Goal: Task Accomplishment & Management: Manage account settings

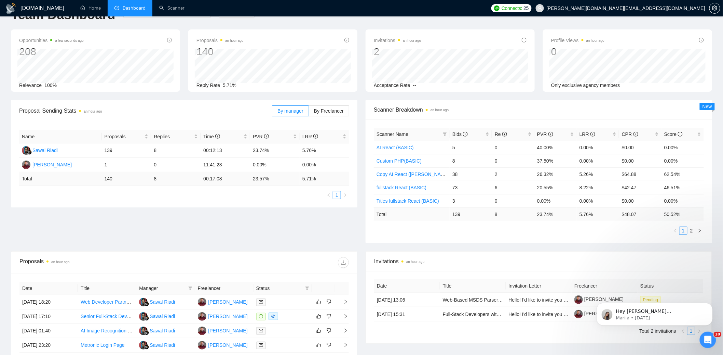
scroll to position [22, 0]
click at [456, 135] on span "Bids" at bounding box center [460, 132] width 15 height 5
click at [419, 172] on link "backend Symfony(BASIC)" at bounding box center [405, 172] width 56 height 5
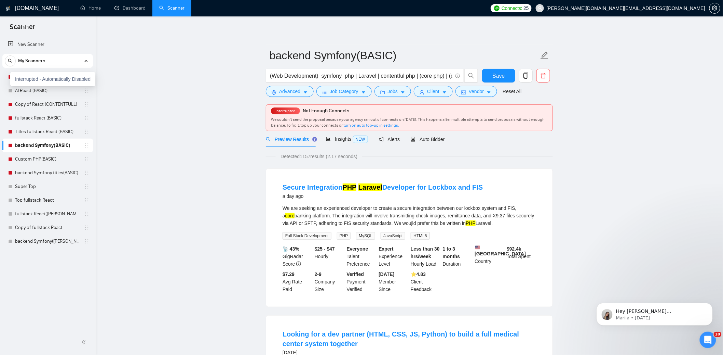
click at [12, 76] on div "Interrupted - Automatically Disabled" at bounding box center [52, 79] width 85 height 14
click at [54, 73] on link "Copy AI React ([PERSON_NAME])" at bounding box center [47, 77] width 65 height 14
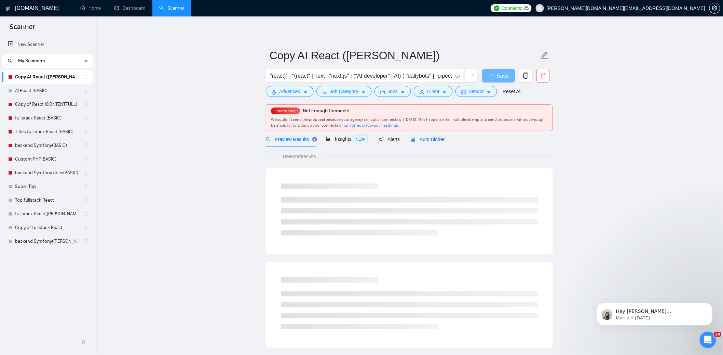
click at [437, 140] on span "Auto Bidder" at bounding box center [428, 138] width 34 height 5
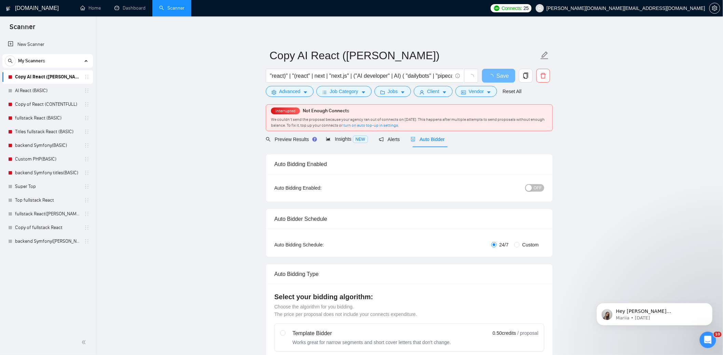
click at [536, 189] on span "OFF" at bounding box center [538, 188] width 8 height 8
click at [498, 75] on span "Save" at bounding box center [499, 75] width 12 height 9
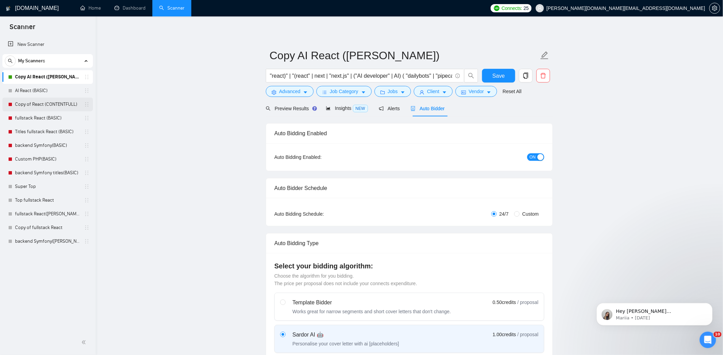
click at [55, 104] on link "Copy of React (CONTENTFULL)" at bounding box center [47, 104] width 65 height 14
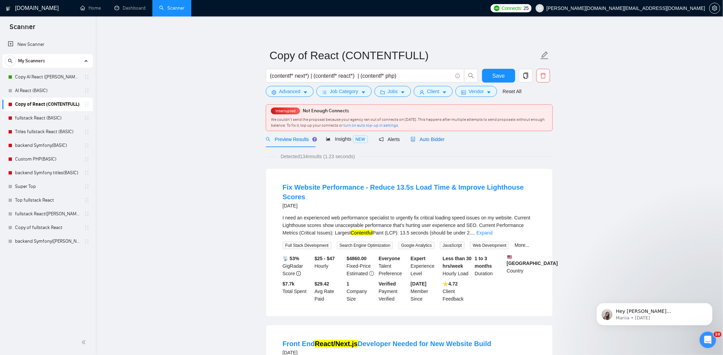
click at [438, 138] on span "Auto Bidder" at bounding box center [428, 138] width 34 height 5
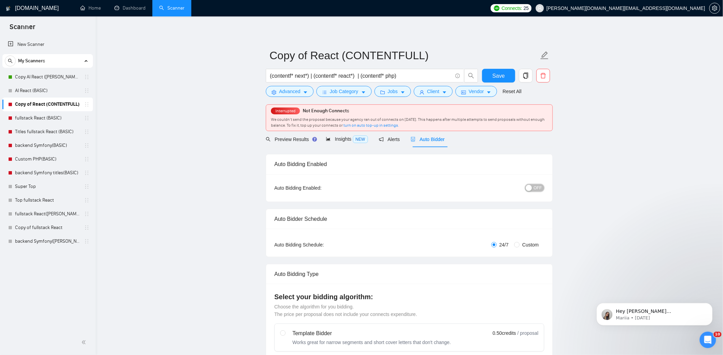
drag, startPoint x: 536, startPoint y: 187, endPoint x: 547, endPoint y: 189, distance: 10.7
click at [537, 187] on span "OFF" at bounding box center [538, 188] width 8 height 8
click at [40, 121] on link "fullstack React (BASIC)" at bounding box center [47, 118] width 65 height 14
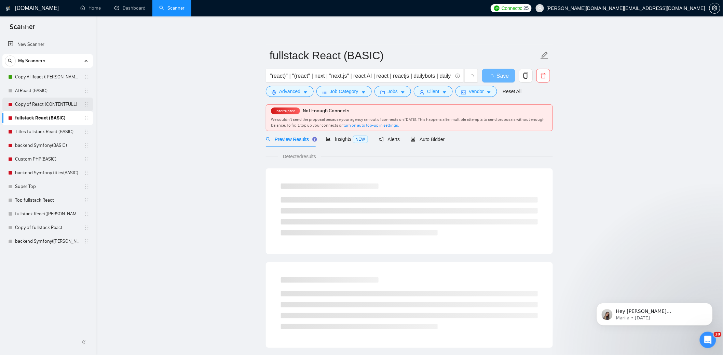
click at [57, 101] on link "Copy of React (CONTENTFULL)" at bounding box center [47, 104] width 65 height 14
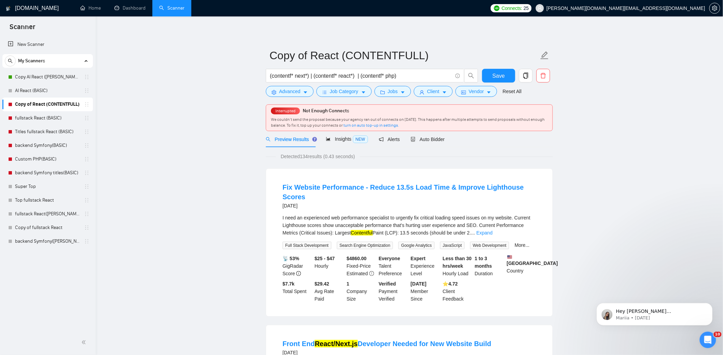
click at [52, 105] on link "Copy of React (CONTENTFULL)" at bounding box center [47, 104] width 65 height 14
click at [432, 141] on span "Auto Bidder" at bounding box center [428, 138] width 34 height 5
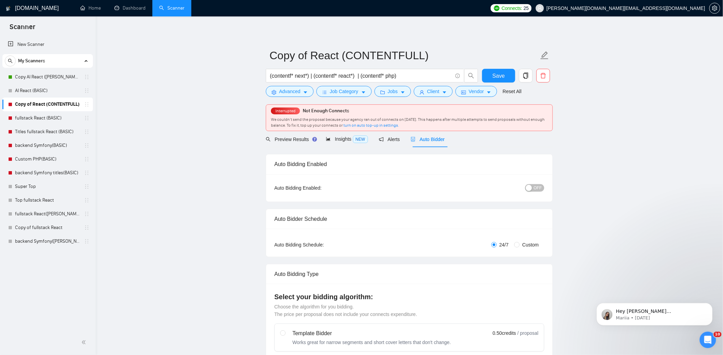
click at [540, 188] on span "OFF" at bounding box center [538, 188] width 8 height 8
click at [497, 76] on span "Save" at bounding box center [499, 75] width 12 height 9
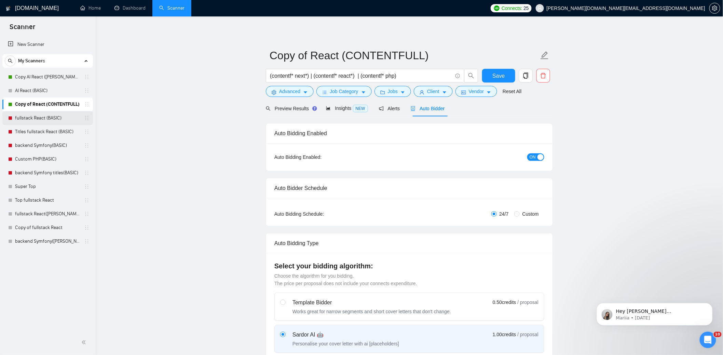
click at [43, 115] on link "fullstack React (BASIC)" at bounding box center [47, 118] width 65 height 14
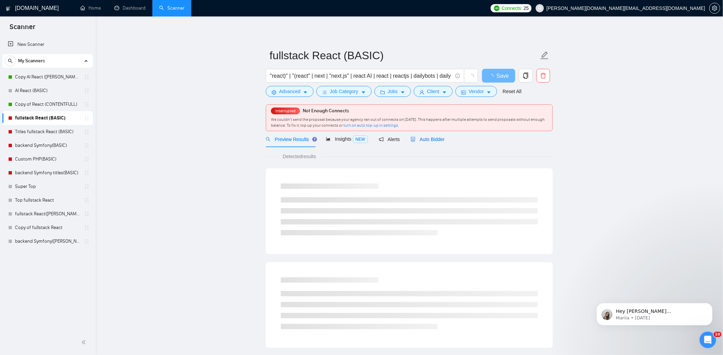
click at [434, 136] on span "Auto Bidder" at bounding box center [428, 138] width 34 height 5
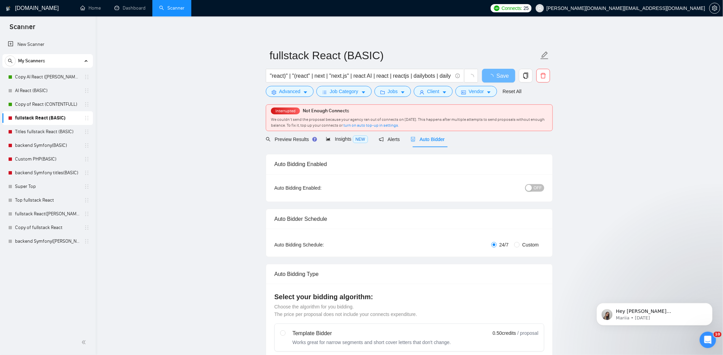
click at [540, 187] on span "OFF" at bounding box center [538, 188] width 8 height 8
click at [504, 76] on span "Save" at bounding box center [499, 75] width 12 height 9
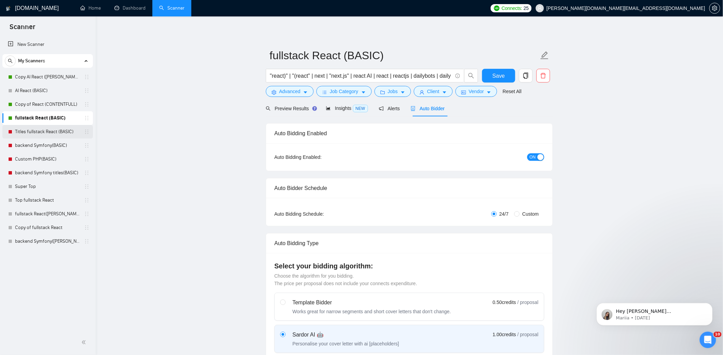
click at [61, 132] on link "Titles fullstack React (BASIC)" at bounding box center [47, 132] width 65 height 14
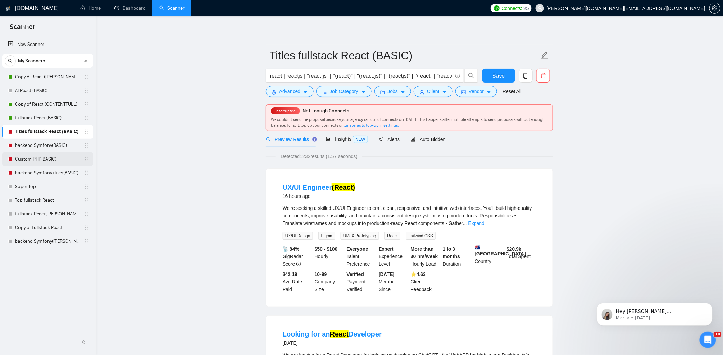
click at [56, 158] on link "Custom PHP(BASIC)" at bounding box center [47, 159] width 65 height 14
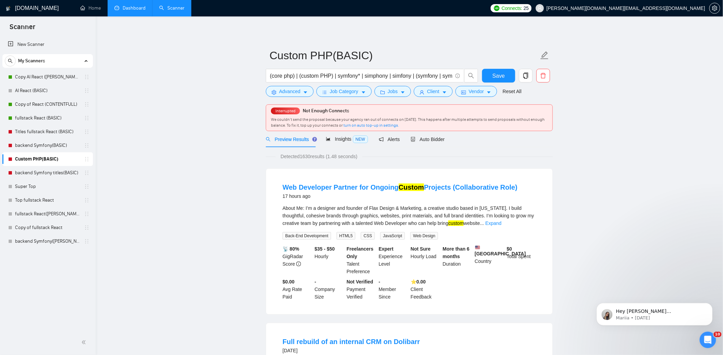
click at [135, 10] on link "Dashboard" at bounding box center [130, 8] width 31 height 6
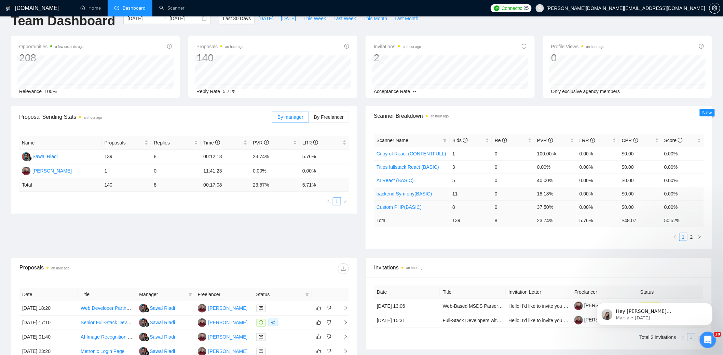
scroll to position [15, 0]
click at [694, 235] on link "2" at bounding box center [692, 236] width 8 height 8
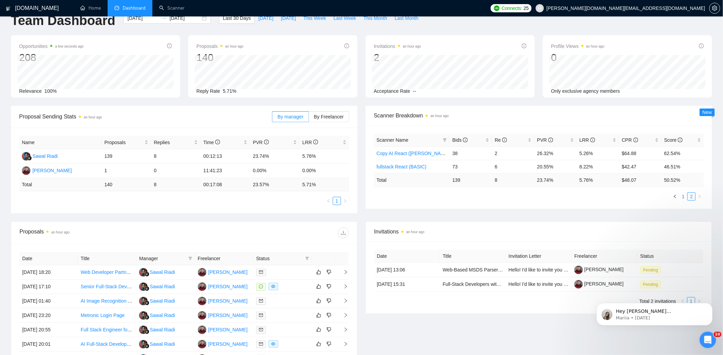
click at [682, 196] on link "1" at bounding box center [684, 196] width 8 height 8
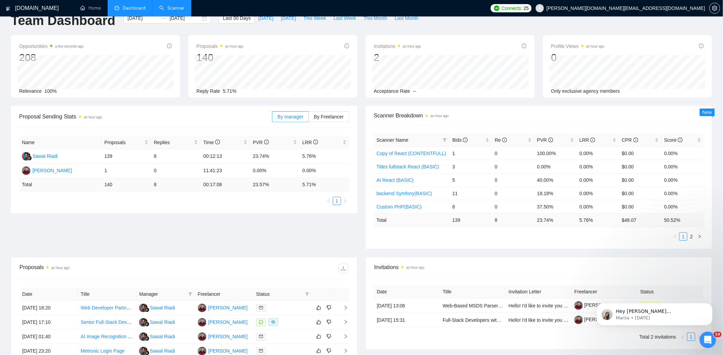
click at [173, 7] on link "Scanner" at bounding box center [171, 8] width 25 height 6
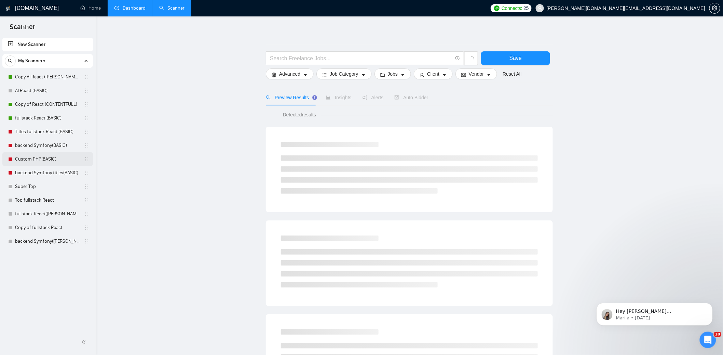
click at [34, 159] on link "Custom PHP(BASIC)" at bounding box center [47, 159] width 65 height 14
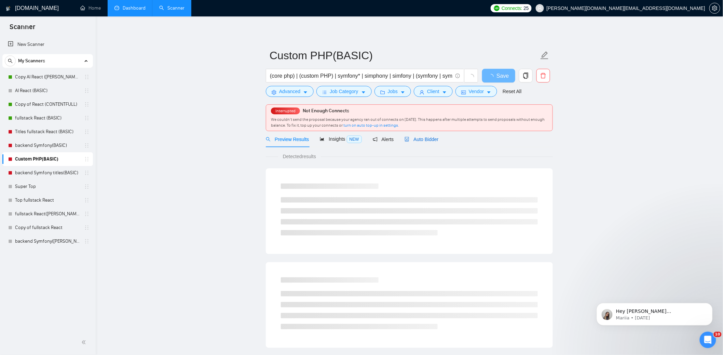
click at [426, 138] on span "Auto Bidder" at bounding box center [422, 138] width 34 height 5
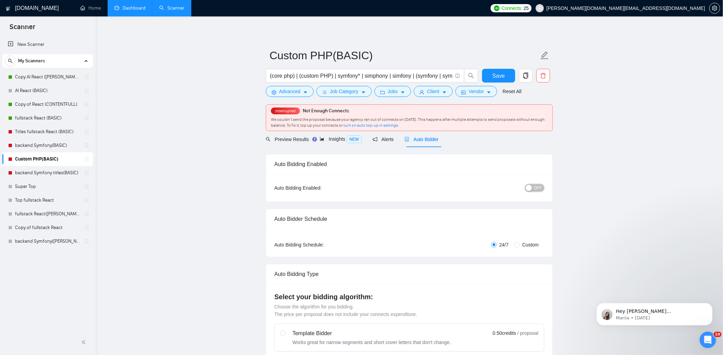
drag, startPoint x: 538, startPoint y: 188, endPoint x: 555, endPoint y: 192, distance: 17.1
click at [538, 188] on span "OFF" at bounding box center [538, 188] width 8 height 8
click at [504, 75] on span "Save" at bounding box center [499, 75] width 12 height 9
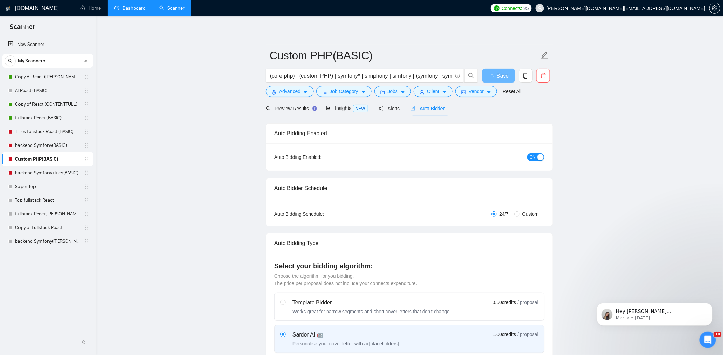
click at [129, 9] on link "Dashboard" at bounding box center [130, 8] width 31 height 6
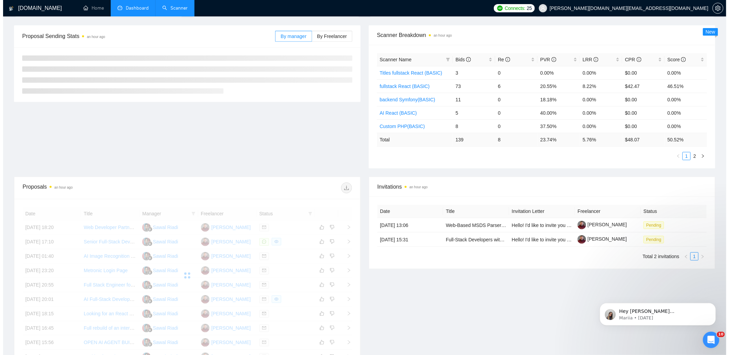
scroll to position [101, 0]
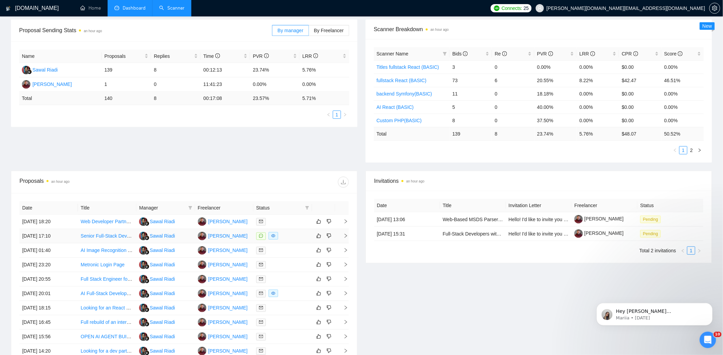
click at [293, 237] on div at bounding box center [282, 236] width 53 height 8
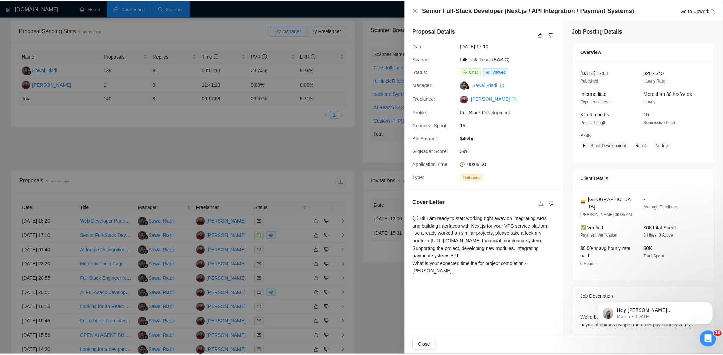
scroll to position [0, 0]
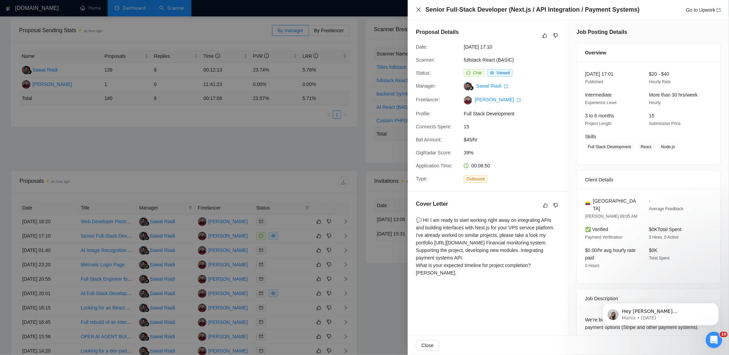
click at [420, 9] on icon "close" at bounding box center [418, 9] width 5 height 5
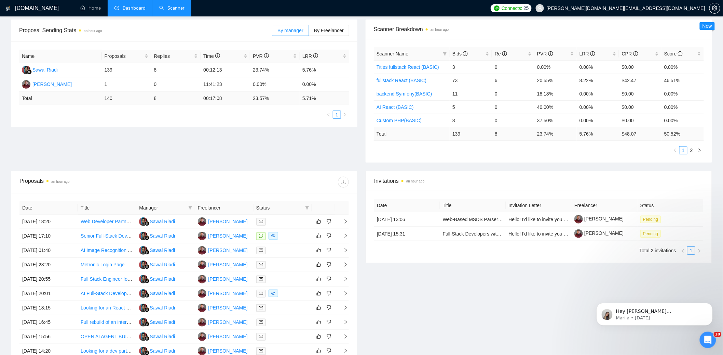
click at [347, 141] on div "Proposal Sending Stats an hour ago By manager By Freelancer Name Proposals Repl…" at bounding box center [362, 94] width 710 height 151
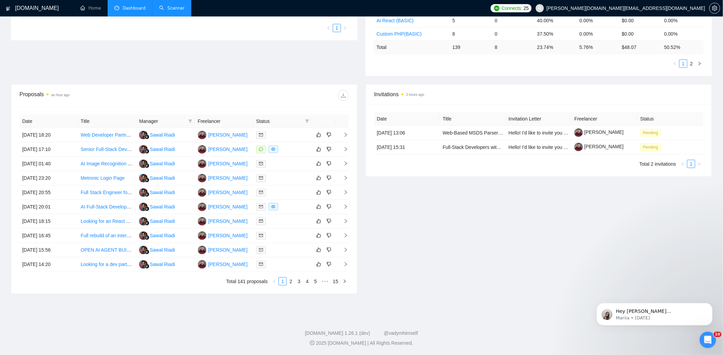
click at [511, 257] on div "Invitations 2 hours ago Date Title Invitation Letter Freelancer Status 06 Oct, …" at bounding box center [539, 189] width 355 height 210
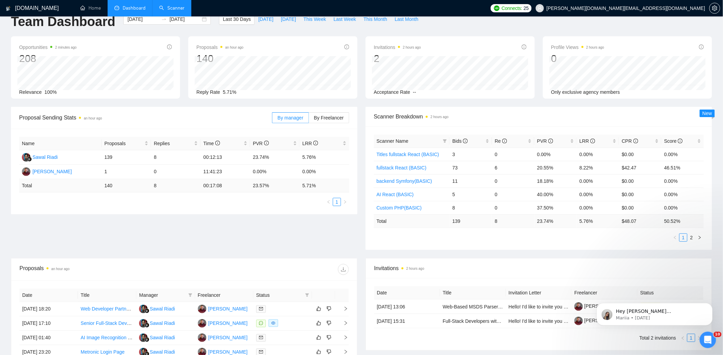
scroll to position [0, 0]
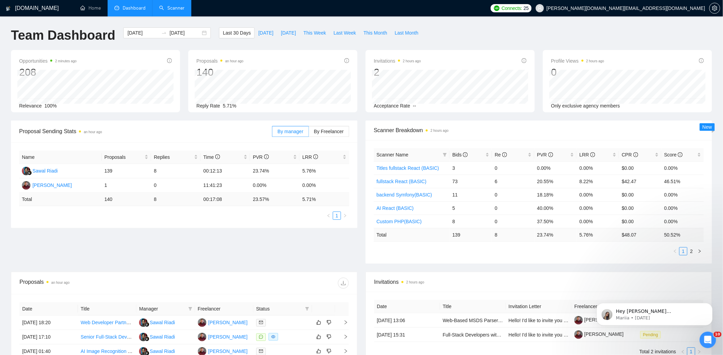
click at [539, 30] on div "Team Dashboard 2025-09-10 2025-10-10 Last 30 Days Today Yesterday This Week Las…" at bounding box center [362, 38] width 710 height 23
click at [230, 251] on div "Proposal Sending Stats an hour ago By manager By Freelancer Name Proposals Repl…" at bounding box center [362, 195] width 710 height 151
click at [280, 251] on div "Proposal Sending Stats an hour ago By manager By Freelancer Name Proposals Repl…" at bounding box center [362, 195] width 710 height 151
click at [351, 252] on div "Proposal Sending Stats an hour ago By manager By Freelancer Name Proposals Repl…" at bounding box center [362, 195] width 710 height 151
click at [709, 304] on icon "Dismiss notification" at bounding box center [711, 304] width 4 height 4
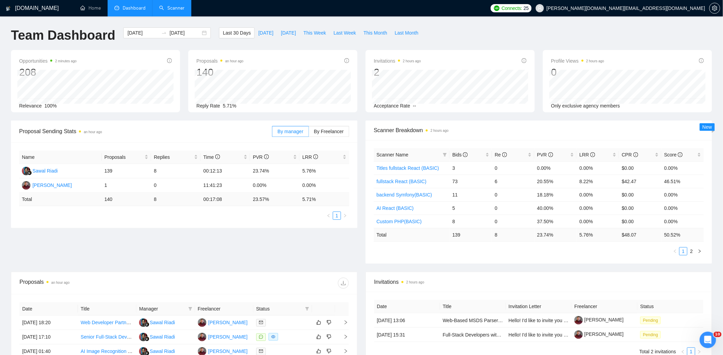
click at [467, 29] on div "Team Dashboard 2025-09-10 2025-10-10 Last 30 Days Today Yesterday This Week Las…" at bounding box center [362, 38] width 710 height 23
click at [342, 262] on div "Proposal Sending Stats an hour ago By manager By Freelancer Name Proposals Repl…" at bounding box center [362, 195] width 710 height 151
click at [366, 268] on div "Proposal Sending Stats an hour ago By manager By Freelancer Name Proposals Repl…" at bounding box center [362, 195] width 710 height 151
click at [362, 269] on div "Proposal Sending Stats an hour ago By manager By Freelancer Name Proposals Repl…" at bounding box center [362, 195] width 710 height 151
click at [178, 9] on link "Scanner" at bounding box center [171, 8] width 25 height 6
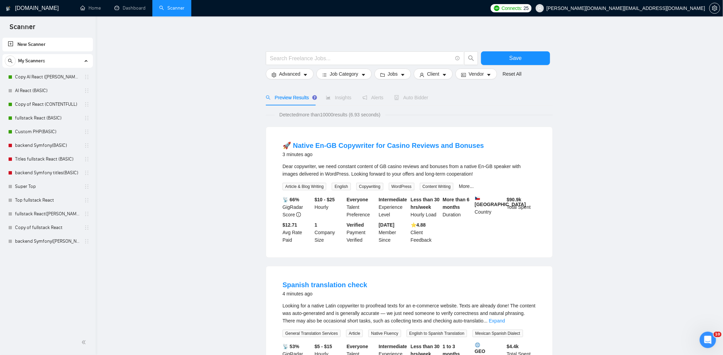
click at [68, 159] on link "Titles fullstack React (BASIC)" at bounding box center [47, 159] width 65 height 14
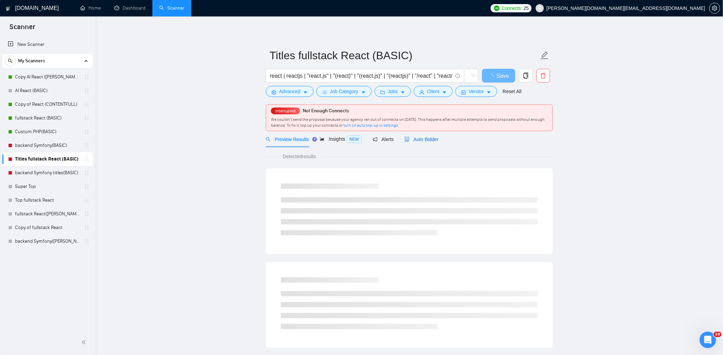
click at [428, 138] on span "Auto Bidder" at bounding box center [422, 138] width 34 height 5
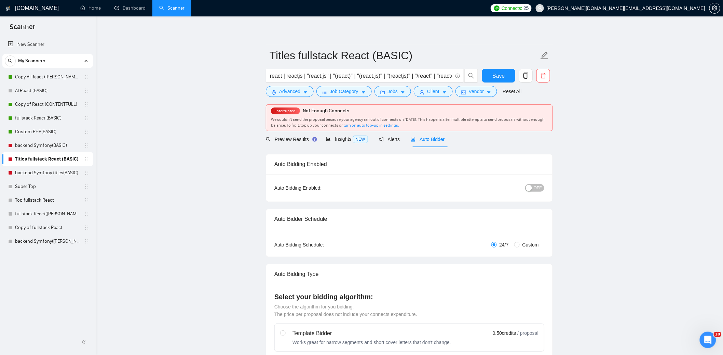
click at [540, 188] on span "OFF" at bounding box center [538, 188] width 8 height 8
click at [502, 73] on span "Save" at bounding box center [499, 75] width 12 height 9
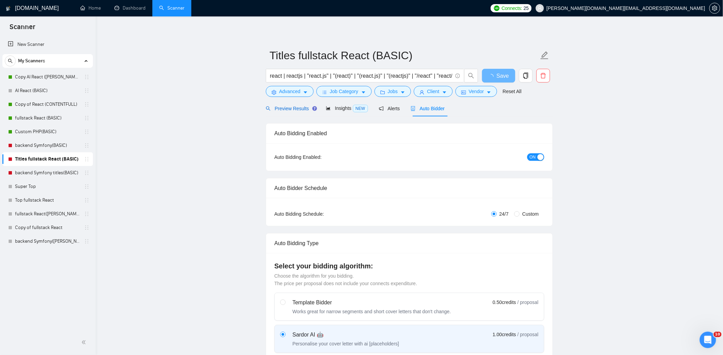
click at [295, 109] on span "Preview Results" at bounding box center [290, 108] width 49 height 5
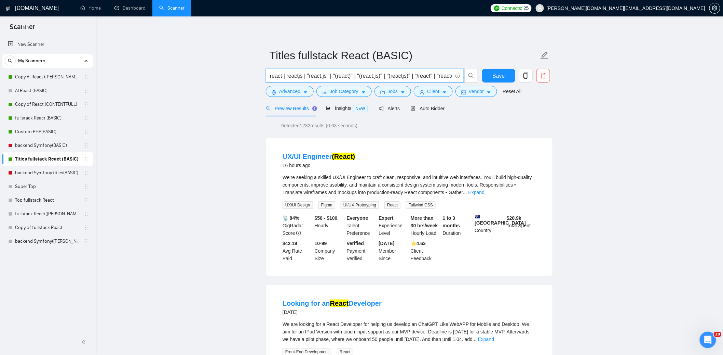
scroll to position [0, 40]
drag, startPoint x: 449, startPoint y: 75, endPoint x: 454, endPoint y: 75, distance: 5.8
click at [454, 75] on span "react | reactjs | "react.js" | "(react)" | "(react.js)" | "(reactjs)" | "/react…" at bounding box center [365, 76] width 198 height 14
click at [453, 76] on span "react | reactjs | "react.js" | "(react)" | "(react.js)" | "(reactjs)" | "/react…" at bounding box center [365, 76] width 198 height 14
drag, startPoint x: 454, startPoint y: 76, endPoint x: 472, endPoint y: 77, distance: 17.5
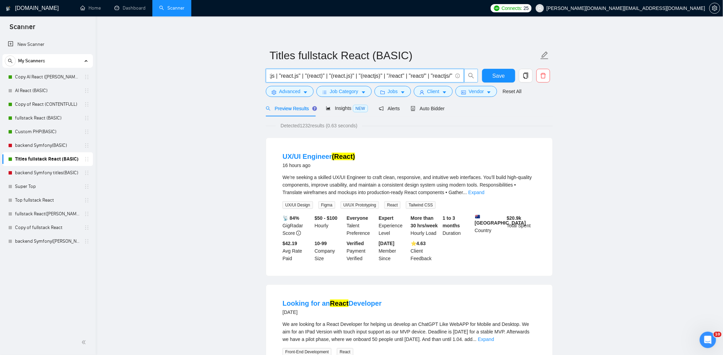
click at [472, 77] on span "react | reactjs | "react.js" | "(react)" | "(react.js)" | "(reactjs)" | "/react…" at bounding box center [372, 76] width 213 height 14
click at [453, 75] on span "react | reactjs | "react.js" | "(react)" | "(react.js)" | "(reactjs)" | "/react…" at bounding box center [365, 76] width 198 height 14
drag, startPoint x: 267, startPoint y: 74, endPoint x: 252, endPoint y: 72, distance: 15.9
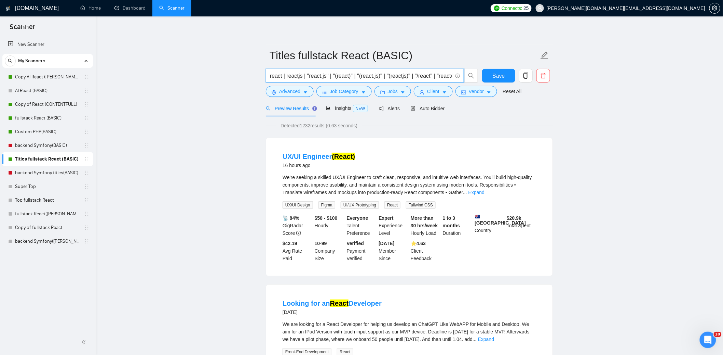
click at [279, 71] on input "react | reactjs | "react.js" | "(react)" | "(react.js)" | "(reactjs)" | "/react…" at bounding box center [361, 75] width 183 height 9
click at [269, 74] on span "react | reactjs | "react.js" | "(react)" | "(react.js)" | "(reactjs)" | "/react…" at bounding box center [365, 76] width 198 height 14
drag, startPoint x: 270, startPoint y: 75, endPoint x: 462, endPoint y: 78, distance: 192.2
click at [462, 78] on span "react | reactjs | "react.js" | "(react)" | "(react.js)" | "(reactjs)" | "/react…" at bounding box center [365, 76] width 198 height 14
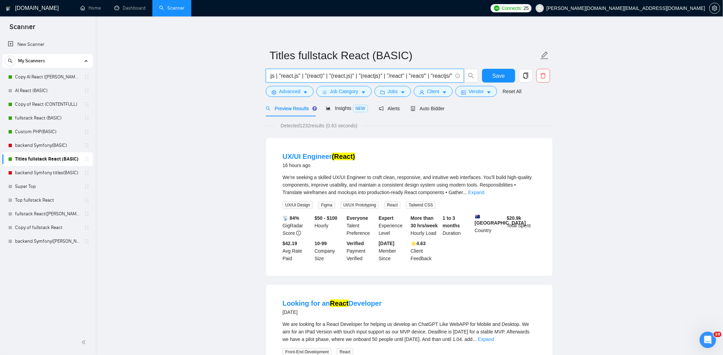
click at [452, 75] on input "react | reactjs | "react.js" | "(react)" | "(react.js)" | "(reactjs)" | "/react…" at bounding box center [361, 75] width 183 height 9
paste input "react | reactjs | "react.js" | "(react)" | "(react.js)" | "(reactjs)" | "/react…"
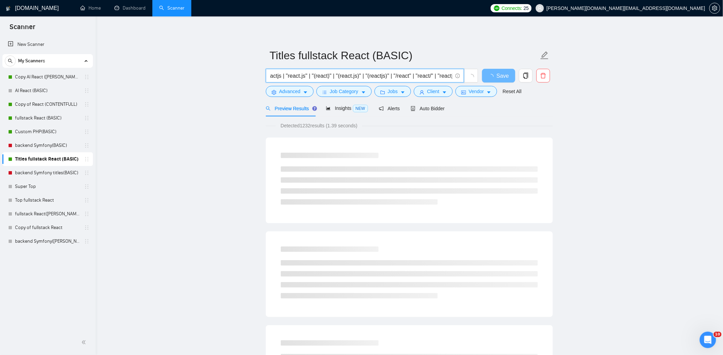
scroll to position [0, 0]
drag, startPoint x: 284, startPoint y: 75, endPoint x: 256, endPoint y: 74, distance: 28.4
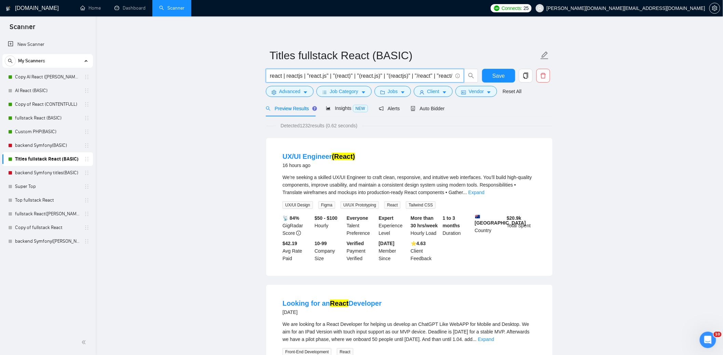
click at [352, 76] on input "react | reactjs | "react.js" | "(react)" | "(react.js)" | "(reactjs)" | "/react…" at bounding box center [361, 75] width 183 height 9
drag, startPoint x: 439, startPoint y: 75, endPoint x: 452, endPoint y: 76, distance: 12.3
click at [452, 76] on input "react | reactjs | "react.js" | "(react)" | "(react.js)" | "(reactjs)" | "/react…" at bounding box center [361, 75] width 183 height 9
click at [367, 75] on input "react | reactjs | "react.js" | "(react)" | "(react.js)" | "(reactjs)" | "/react…" at bounding box center [361, 75] width 183 height 9
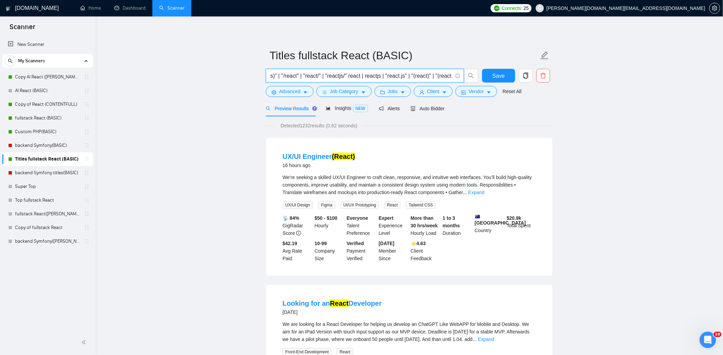
click at [367, 75] on input "react | reactjs | "react.js" | "(react)" | "(react.js)" | "(reactjs)" | "/react…" at bounding box center [361, 75] width 183 height 9
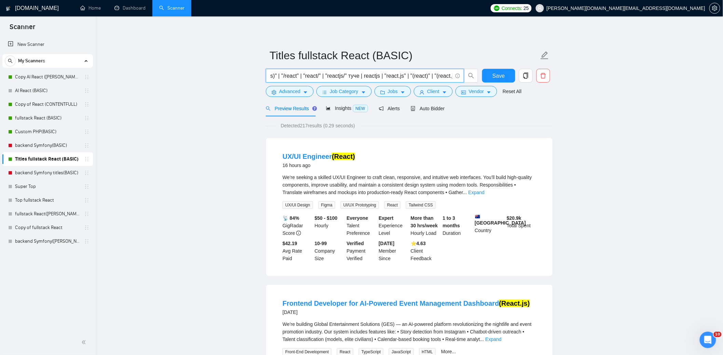
click at [365, 76] on input "react | reactjs | "react.js" | "(react)" | "(react.js)" | "(reactjs)" | "/react…" at bounding box center [361, 75] width 183 height 9
drag, startPoint x: 365, startPoint y: 76, endPoint x: 370, endPoint y: 78, distance: 5.7
click at [365, 76] on input "react | reactjs | "react.js" | "(react)" | "(react.js)" | "(reactjs)" | "/react…" at bounding box center [361, 75] width 183 height 9
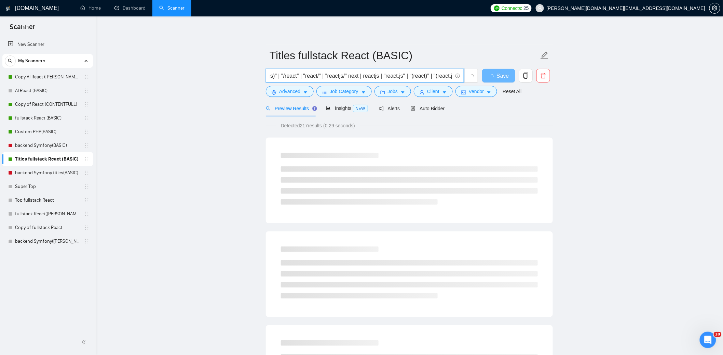
click at [366, 76] on input "react | reactjs | "react.js" | "(react)" | "(react.js)" | "(reactjs)" | "/react…" at bounding box center [361, 75] width 183 height 9
click at [367, 77] on input "react | reactjs | "react.js" | "(react)" | "(react.js)" | "(reactjs)" | "/react…" at bounding box center [361, 75] width 183 height 9
click at [382, 75] on input "react | reactjs | "react.js" | "(react)" | "(react.js)" | "(reactjs)" | "/react…" at bounding box center [361, 75] width 183 height 9
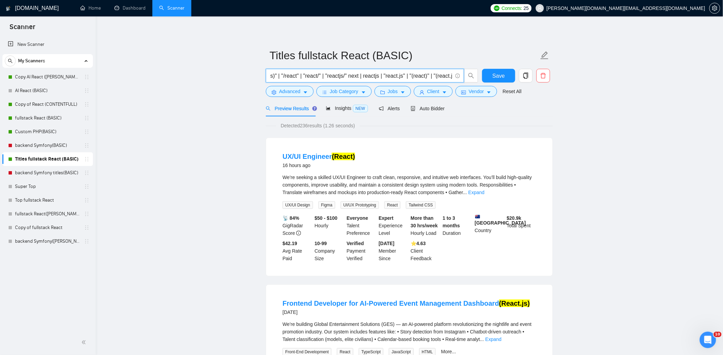
drag, startPoint x: 375, startPoint y: 76, endPoint x: 392, endPoint y: 78, distance: 17.0
click at [388, 75] on input "react | reactjs | "react.js" | "(react)" | "(react.js)" | "(reactjs)" | "/react…" at bounding box center [361, 75] width 183 height 9
paste input "nex"
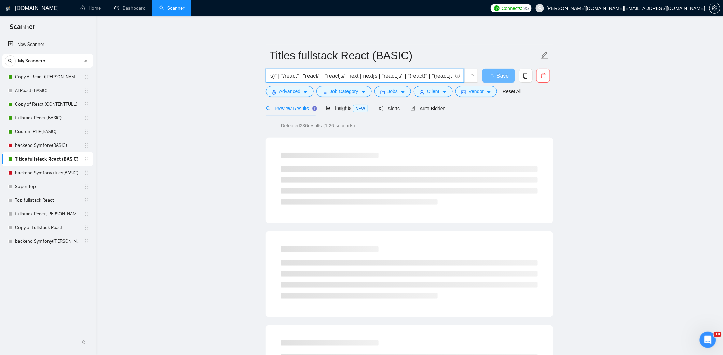
drag, startPoint x: 397, startPoint y: 76, endPoint x: 410, endPoint y: 74, distance: 13.4
click at [410, 74] on input "react | reactjs | "react.js" | "(react)" | "(react.js)" | "(reactjs)" | "/react…" at bounding box center [361, 75] width 183 height 9
paste input "nex"
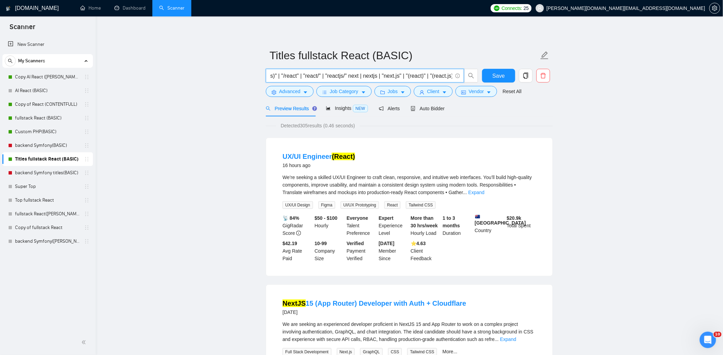
click at [429, 77] on input "react | reactjs | "react.js" | "(react)" | "(react.js)" | "(reactjs)" | "/react…" at bounding box center [361, 75] width 183 height 9
click at [430, 77] on input "react | reactjs | "react.js" | "(react)" | "(react.js)" | "(reactjs)" | "/react…" at bounding box center [361, 75] width 183 height 9
paste input "nex"
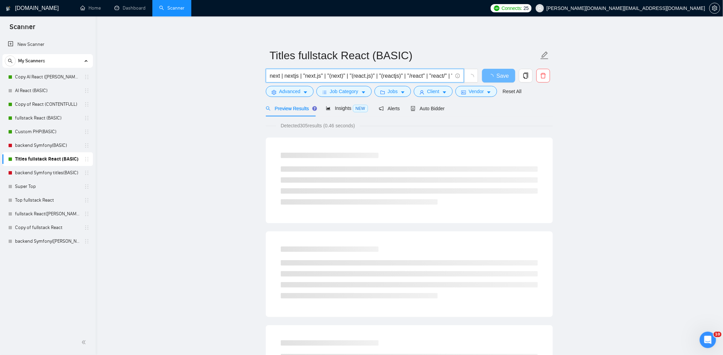
click at [450, 77] on input "react | reactjs | "react.js" | "(react)" | "(react.js)" | "(reactjs)" | "/react…" at bounding box center [361, 75] width 183 height 9
click at [345, 77] on input "react | reactjs | "react.js" | "(react)" | "(react.js)" | "(reactjs)" | "/react…" at bounding box center [361, 75] width 183 height 9
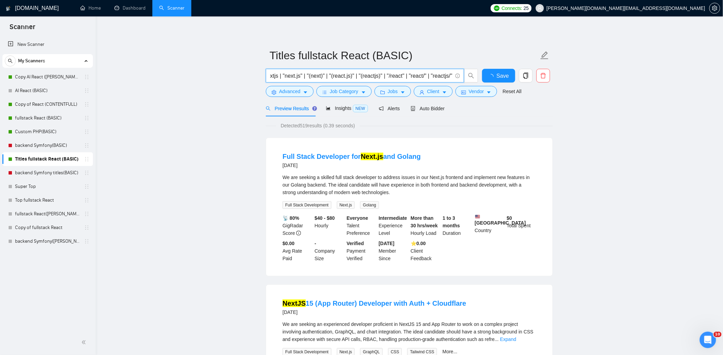
click at [346, 77] on input "react | reactjs | "react.js" | "(react)" | "(react.js)" | "(reactjs)" | "/react…" at bounding box center [361, 75] width 183 height 9
paste input "nex"
click at [371, 75] on input "react | reactjs | "react.js" | "(react)" | "(react.js)" | "(reactjs)" | "/react…" at bounding box center [361, 75] width 183 height 9
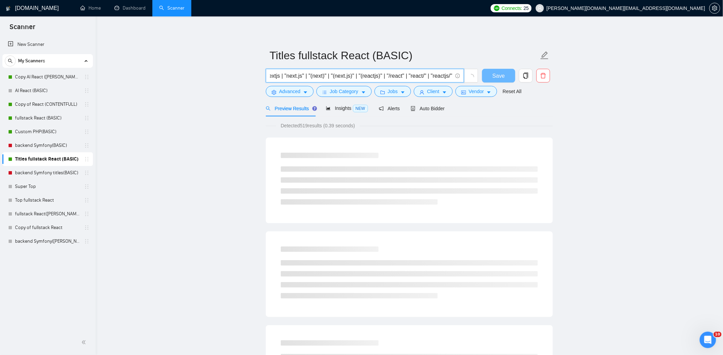
click at [378, 76] on input "react | reactjs | "react.js" | "(react)" | "(react.js)" | "(reactjs)" | "/react…" at bounding box center [361, 75] width 183 height 9
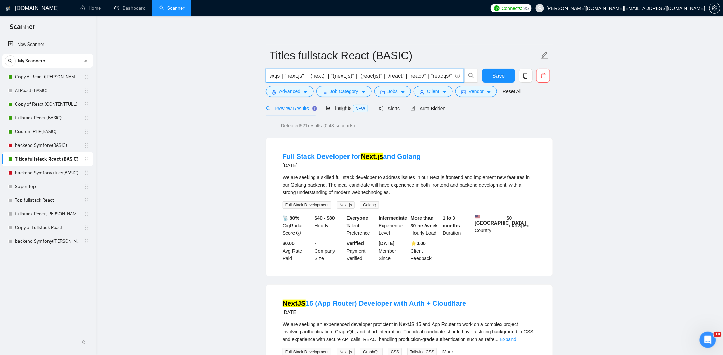
drag, startPoint x: 380, startPoint y: 76, endPoint x: 367, endPoint y: 75, distance: 13.0
click at [367, 75] on input "react | reactjs | "react.js" | "(react)" | "(react.js)" | "(reactjs)" | "/react…" at bounding box center [361, 75] width 183 height 9
paste input "nex"
click at [399, 77] on input "react | reactjs | "react.js" | "(react)" | "(react.js)" | "(reactjs)" | "/react…" at bounding box center [361, 75] width 183 height 9
drag, startPoint x: 394, startPoint y: 76, endPoint x: 407, endPoint y: 75, distance: 12.7
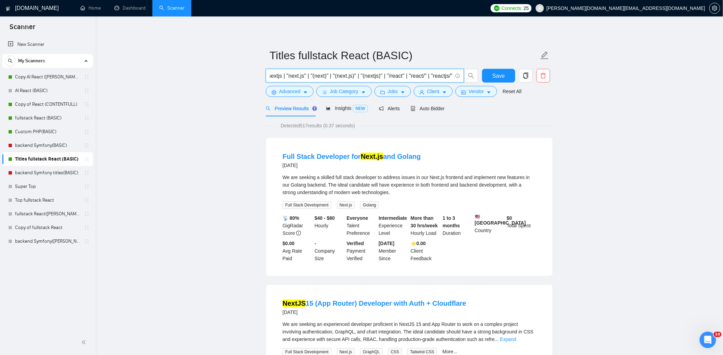
click at [407, 75] on input "react | reactjs | "react.js" | "(react)" | "(react.js)" | "(reactjs)" | "/react…" at bounding box center [361, 75] width 183 height 9
paste input "nex"
click at [420, 76] on input "react | reactjs | "react.js" | "(react)" | "(react.js)" | "(reactjs)" | "/react…" at bounding box center [361, 75] width 183 height 9
paste input "nex"
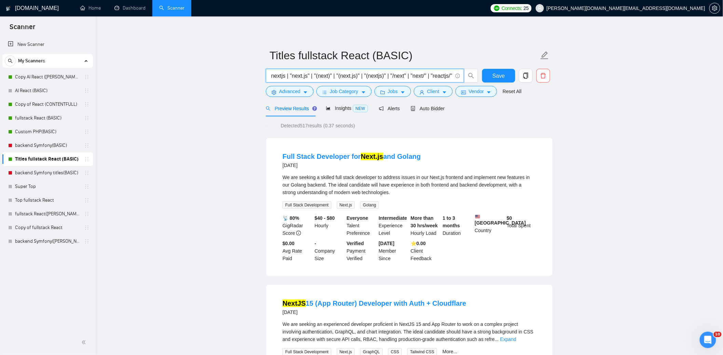
click at [441, 77] on input "react | reactjs | "react.js" | "(react)" | "(react.js)" | "(reactjs)" | "/react…" at bounding box center [361, 75] width 183 height 9
paste input "next"
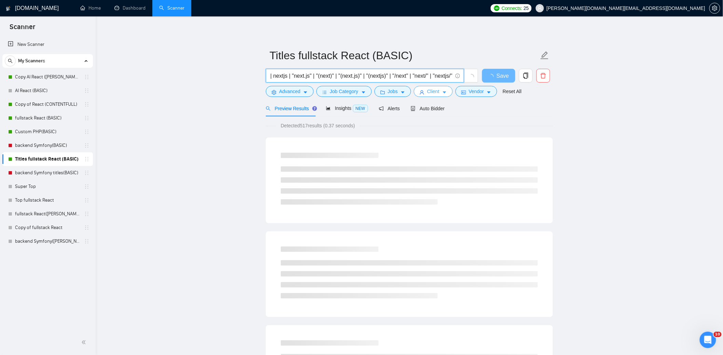
scroll to position [0, 241]
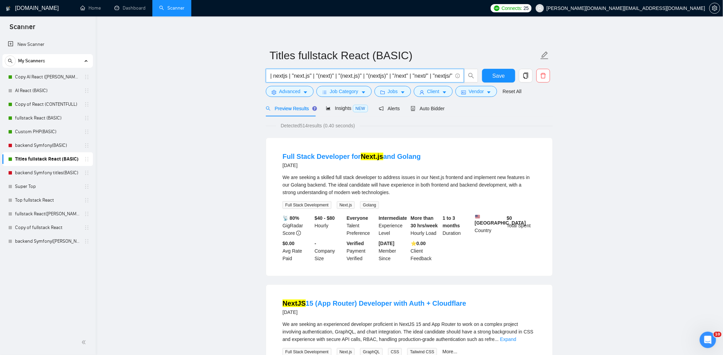
click at [309, 75] on input "react | reactjs | "react.js" | "(react)" | "(react.js)" | "(reactjs)" | "/react…" at bounding box center [361, 75] width 183 height 9
drag, startPoint x: 307, startPoint y: 76, endPoint x: 389, endPoint y: 75, distance: 82.1
click at [389, 75] on input "react | reactjs | "react.js" | "(react)" | "(react.js)" | "(reactjs)" | "/react…" at bounding box center [361, 75] width 183 height 9
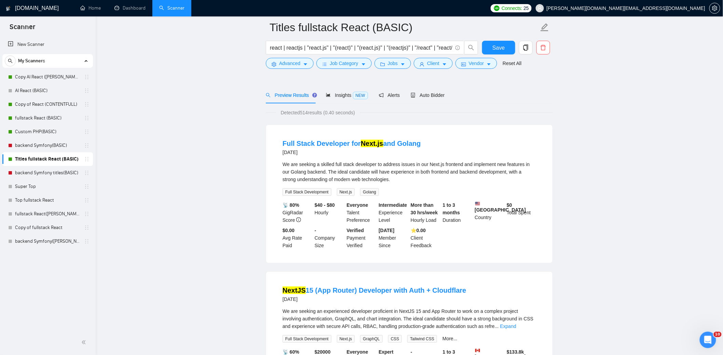
scroll to position [0, 0]
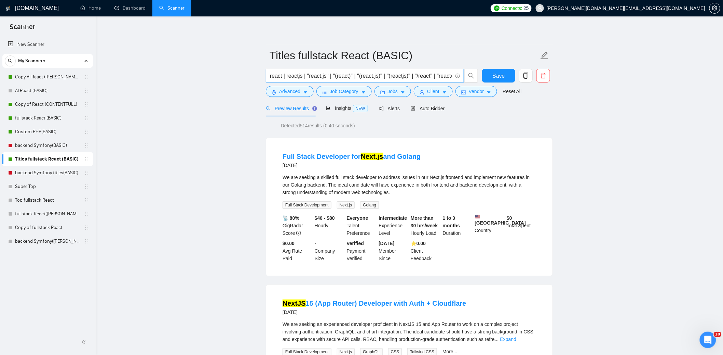
click at [428, 76] on input "react | reactjs | "react.js" | "(react)" | "(react.js)" | "(reactjs)" | "/react…" at bounding box center [361, 75] width 183 height 9
drag, startPoint x: 269, startPoint y: 74, endPoint x: 264, endPoint y: 74, distance: 4.4
click at [265, 75] on div "react | reactjs | "react.js" | "(react)" | "(react.js)" | "(reactjs)" | "/react…" at bounding box center [372, 77] width 215 height 17
drag, startPoint x: 257, startPoint y: 71, endPoint x: 251, endPoint y: 71, distance: 5.5
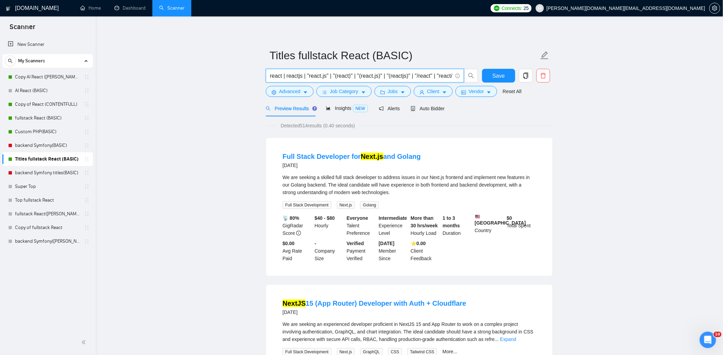
click at [375, 72] on input "react | reactjs | "react.js" | "(react)" | "(react.js)" | "(reactjs)" | "/react…" at bounding box center [361, 75] width 183 height 9
drag, startPoint x: 439, startPoint y: 74, endPoint x: 453, endPoint y: 74, distance: 14.0
click at [453, 74] on span "react | reactjs | "react.js" | "(react)" | "(react.js)" | "(reactjs)" | "/react…" at bounding box center [365, 76] width 198 height 14
click at [402, 76] on input "react | reactjs | "react.js" | "(react)" | "(react.js)" | "(reactjs)" | "/react…" at bounding box center [361, 75] width 183 height 9
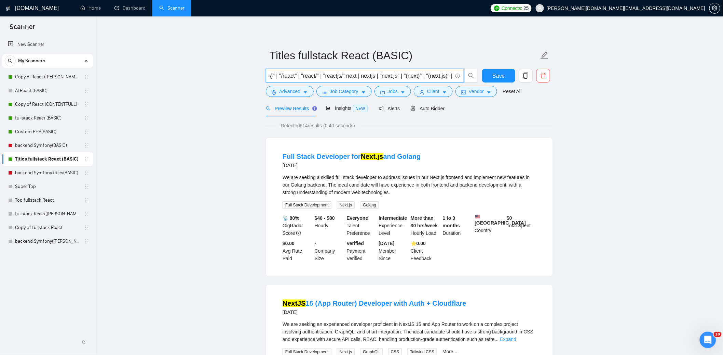
click at [357, 76] on input "react | reactjs | "react.js" | "(react)" | "(react.js)" | "(reactjs)" | "/react…" at bounding box center [361, 75] width 183 height 9
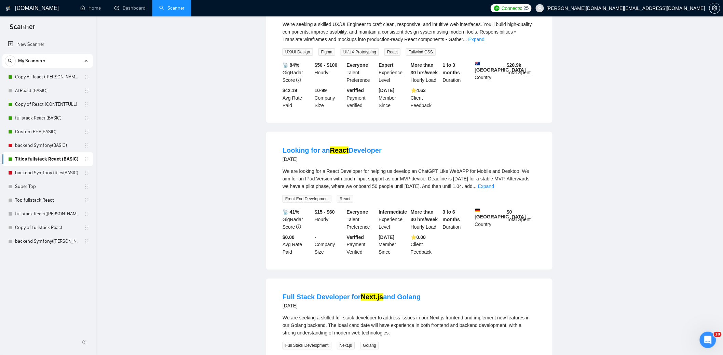
scroll to position [0, 0]
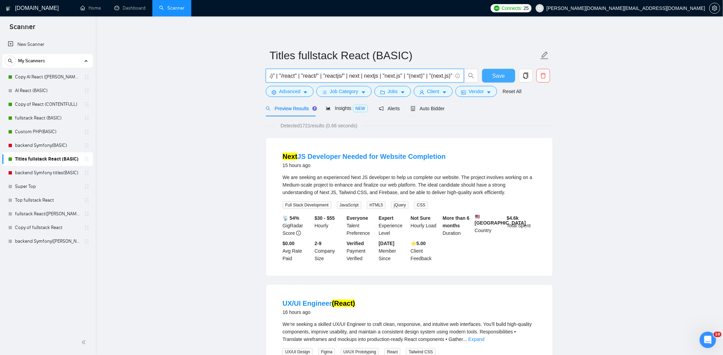
type input "react | reactjs | "react.js" | "(react)" | "(react.js)" | "(reactjs)" | "/react…"
click at [498, 77] on span "Save" at bounding box center [499, 75] width 12 height 9
drag, startPoint x: 117, startPoint y: 154, endPoint x: 137, endPoint y: 159, distance: 20.8
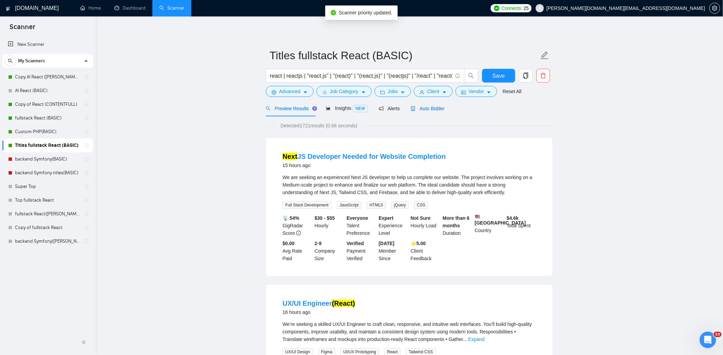
click at [438, 109] on span "Auto Bidder" at bounding box center [428, 108] width 34 height 5
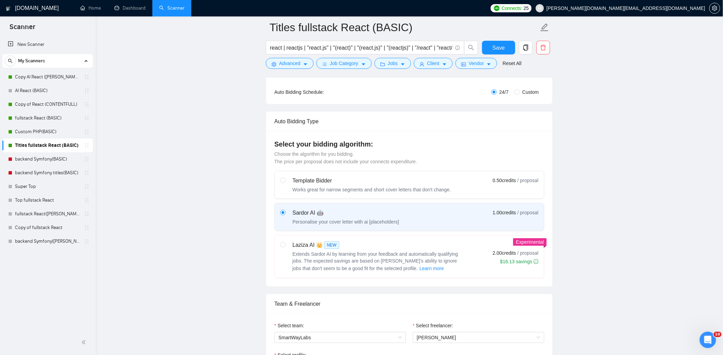
scroll to position [342, 0]
